Goal: Task Accomplishment & Management: Manage account settings

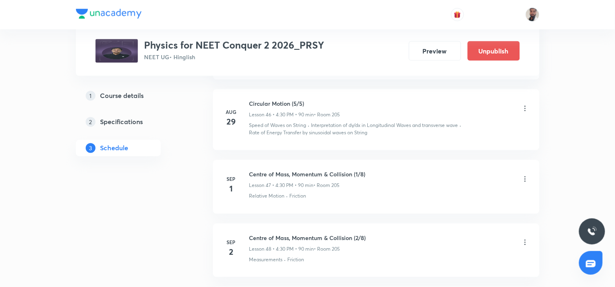
scroll to position [3434, 0]
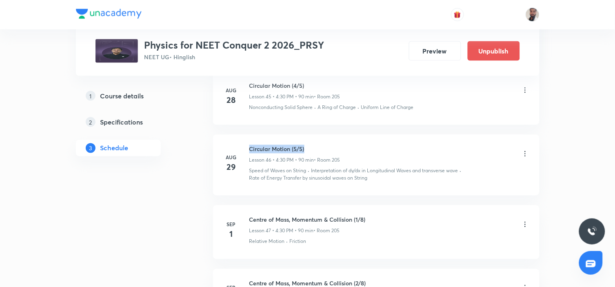
drag, startPoint x: 316, startPoint y: 142, endPoint x: 245, endPoint y: 141, distance: 70.6
click at [245, 145] on div "[DATE] Circular Motion (5/5) Lesson 46 • 4:30 PM • 90 min • Room 205 Speed of W…" at bounding box center [376, 163] width 306 height 37
copy h6 "Circular Motion (5/5)"
click at [525, 222] on icon at bounding box center [525, 224] width 1 height 5
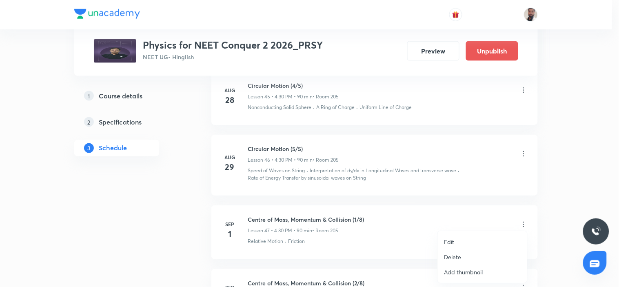
click at [457, 242] on li "Edit" at bounding box center [482, 241] width 89 height 15
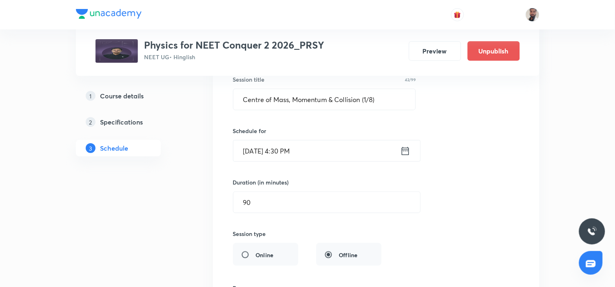
scroll to position [3071, 0]
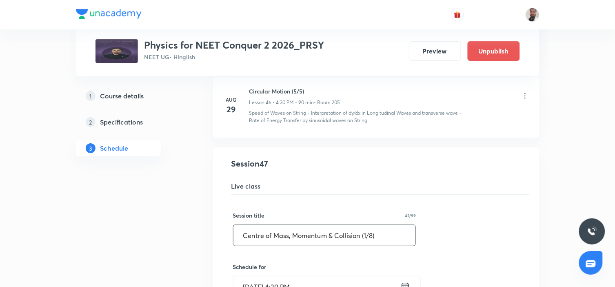
drag, startPoint x: 380, startPoint y: 231, endPoint x: 158, endPoint y: 234, distance: 221.7
paste input "ircular Motion (5/5"
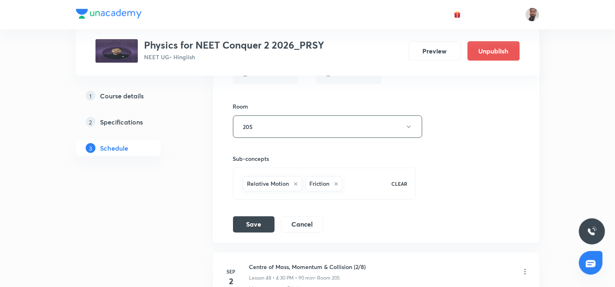
scroll to position [3479, 0]
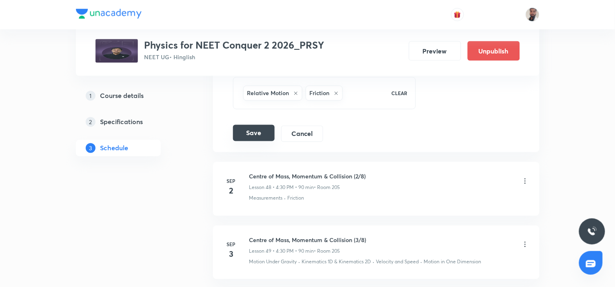
type input "Circular Motion"
click at [257, 130] on button "Save" at bounding box center [254, 133] width 42 height 16
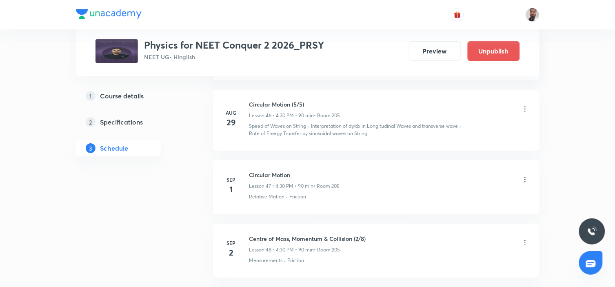
scroll to position [3149, 0]
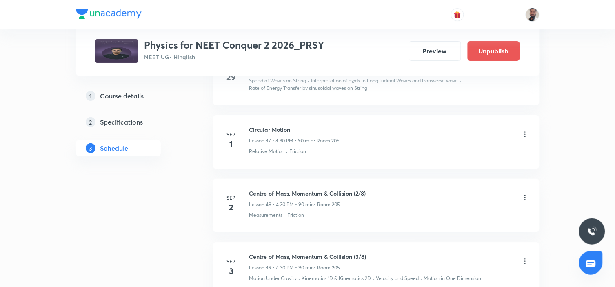
click at [524, 194] on icon at bounding box center [525, 198] width 8 height 8
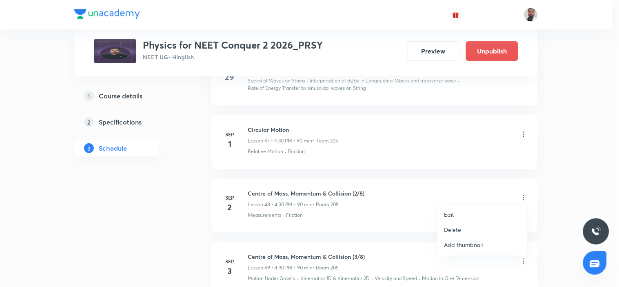
click at [475, 216] on li "Edit" at bounding box center [482, 214] width 89 height 15
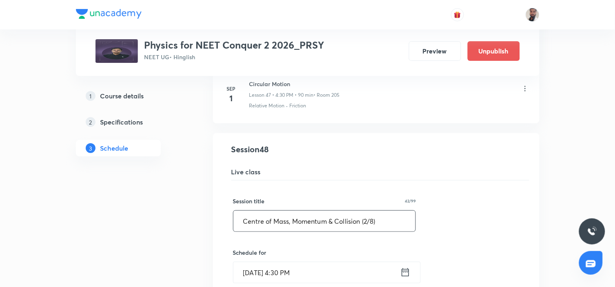
click at [368, 218] on input "Centre of Mass, Momentum & Collision (2/8)" at bounding box center [325, 221] width 182 height 21
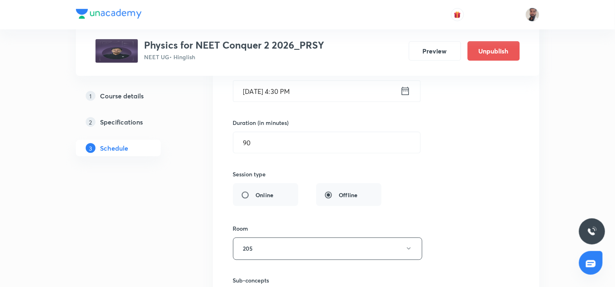
scroll to position [3467, 0]
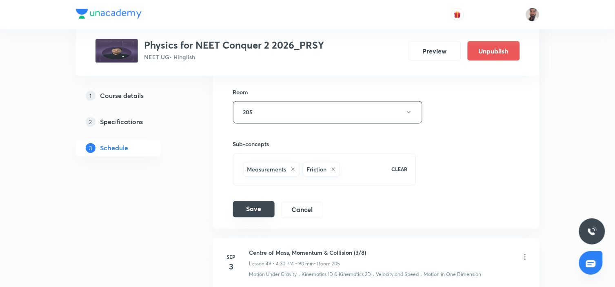
type input "Centre of Mass, Momentum & Collision (1/8)"
click at [258, 202] on button "Save" at bounding box center [254, 209] width 42 height 16
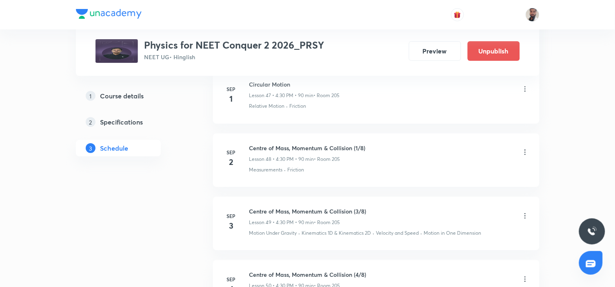
scroll to position [3240, 0]
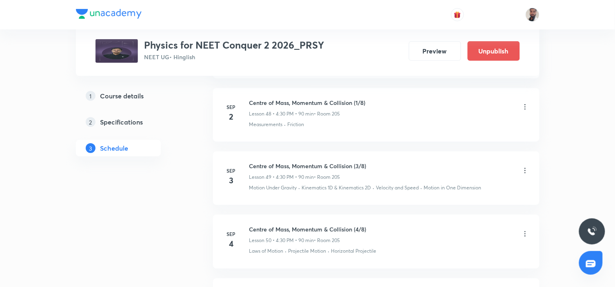
click at [524, 167] on icon at bounding box center [525, 171] width 8 height 8
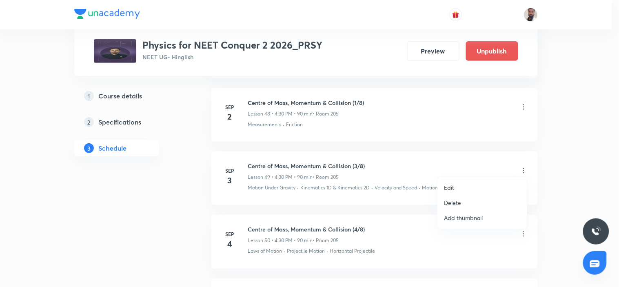
click at [463, 186] on li "Edit" at bounding box center [482, 187] width 89 height 15
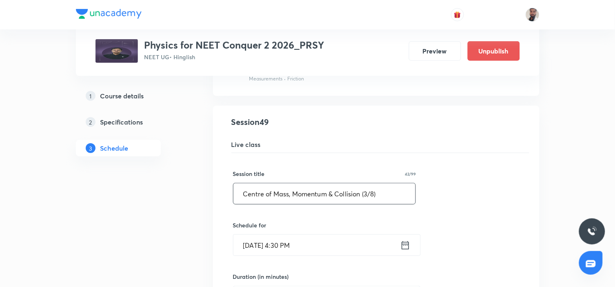
click at [369, 189] on input "Centre of Mass, Momentum & Collision (3/8)" at bounding box center [325, 193] width 182 height 21
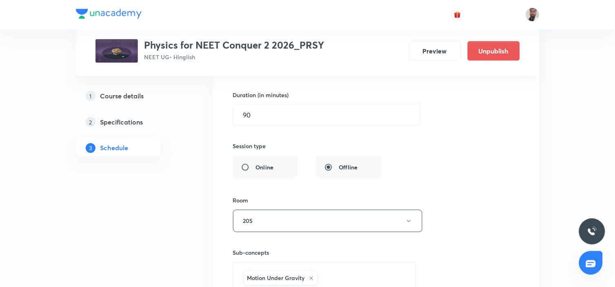
scroll to position [3557, 0]
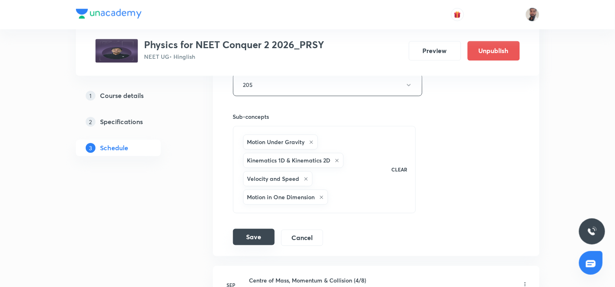
type input "Centre of Mass, Momentum & Collision (2/8)"
click at [263, 232] on button "Save" at bounding box center [254, 237] width 42 height 16
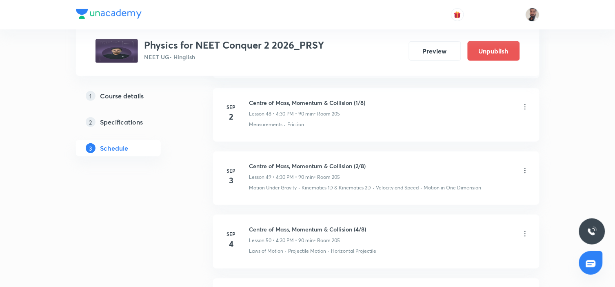
scroll to position [3285, 0]
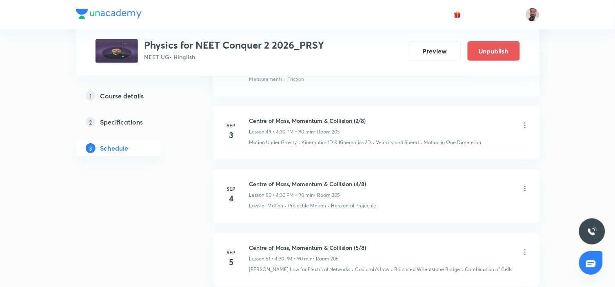
click at [525, 186] on icon at bounding box center [525, 188] width 1 height 5
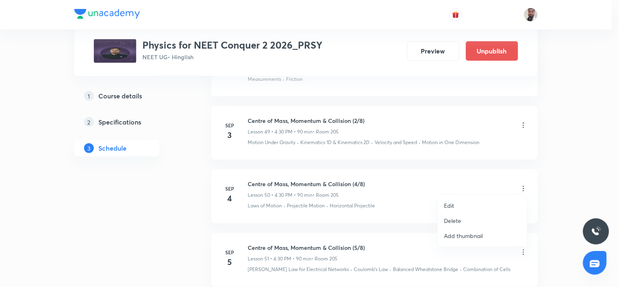
click at [452, 206] on p "Edit" at bounding box center [450, 205] width 10 height 9
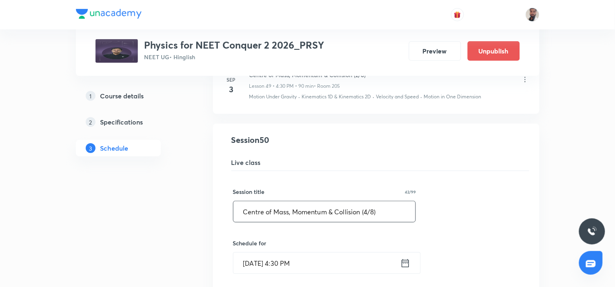
click at [369, 210] on input "Centre of Mass, Momentum & Collision (4/8)" at bounding box center [325, 211] width 182 height 21
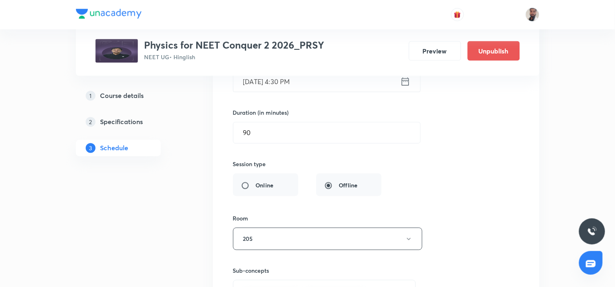
scroll to position [3648, 0]
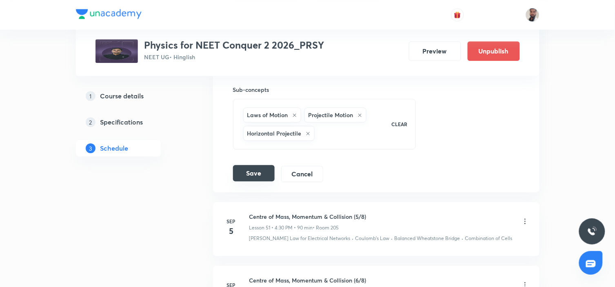
type input "Centre of Mass, Momentum & Collision (3/8)"
click at [253, 171] on button "Save" at bounding box center [254, 173] width 42 height 16
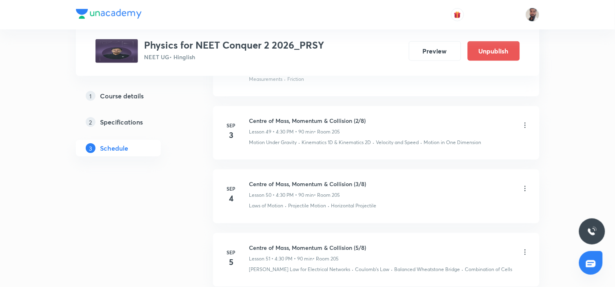
scroll to position [3330, 0]
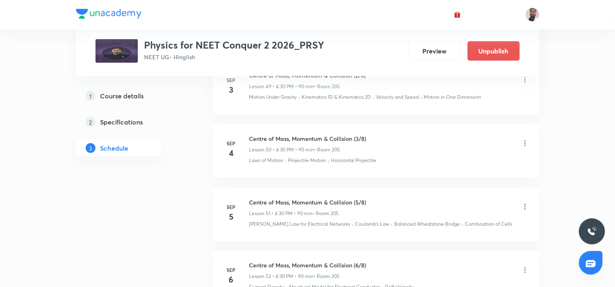
click at [527, 203] on icon at bounding box center [525, 207] width 8 height 8
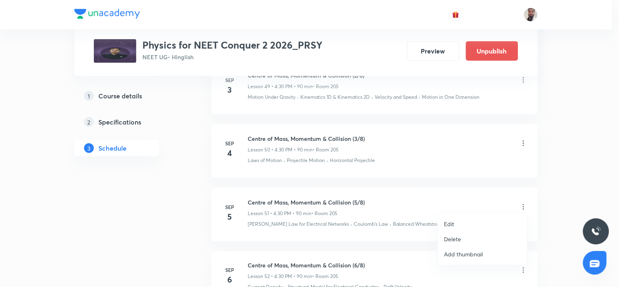
click at [470, 219] on li "Edit" at bounding box center [482, 223] width 89 height 15
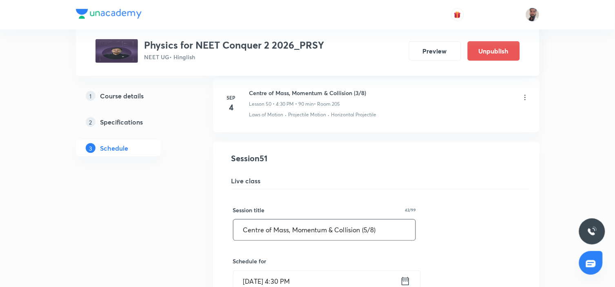
click at [369, 227] on input "Centre of Mass, Momentum & Collision (5/8)" at bounding box center [325, 230] width 182 height 21
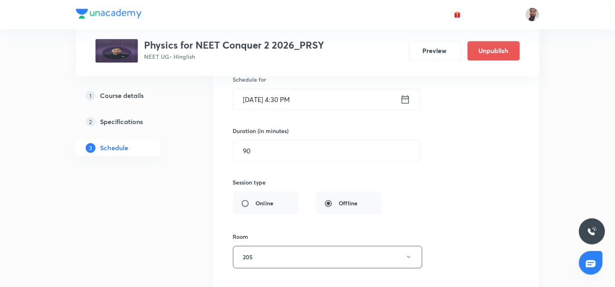
scroll to position [3693, 0]
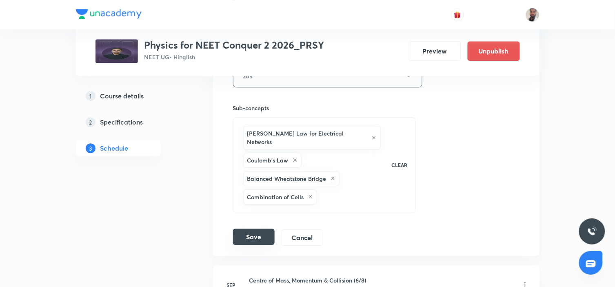
type input "Centre of Mass, Momentum & Collision (4/8)"
click at [249, 229] on button "Save" at bounding box center [254, 237] width 42 height 16
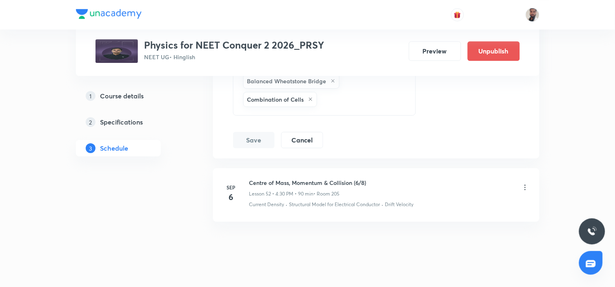
scroll to position [3421, 0]
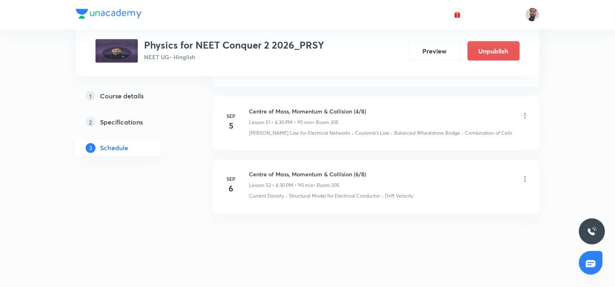
click at [525, 176] on icon at bounding box center [525, 179] width 8 height 8
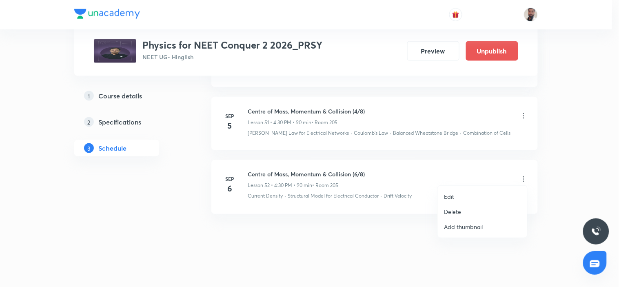
click at [480, 198] on li "Edit" at bounding box center [482, 196] width 89 height 15
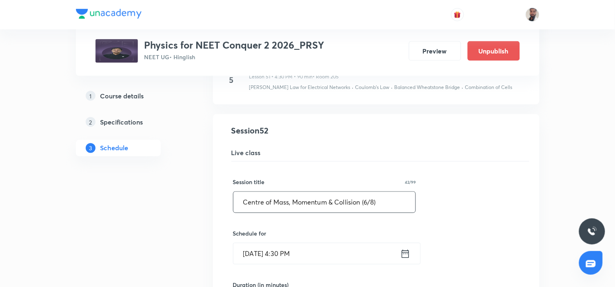
click at [368, 202] on input "Centre of Mass, Momentum & Collision (6/8)" at bounding box center [325, 202] width 182 height 21
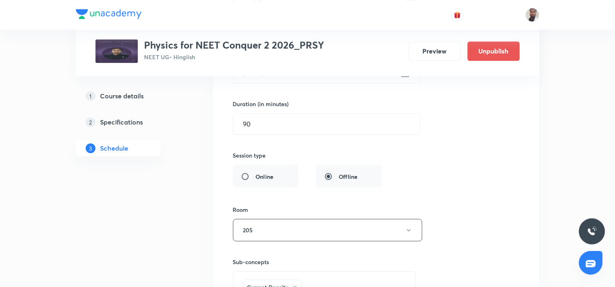
scroll to position [3772, 0]
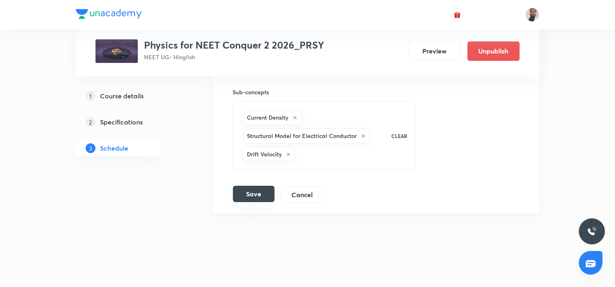
type input "Centre of Mass, Momentum & Collision (5/8)"
click at [267, 186] on button "Save" at bounding box center [254, 194] width 42 height 16
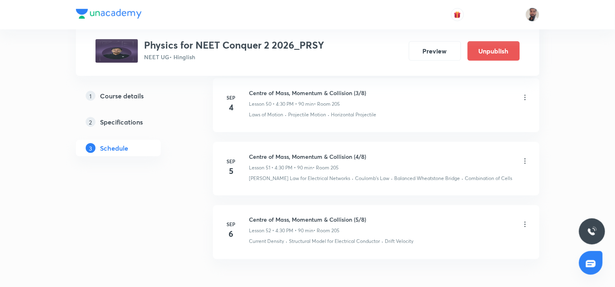
scroll to position [3421, 0]
